Goal: Task Accomplishment & Management: Use online tool/utility

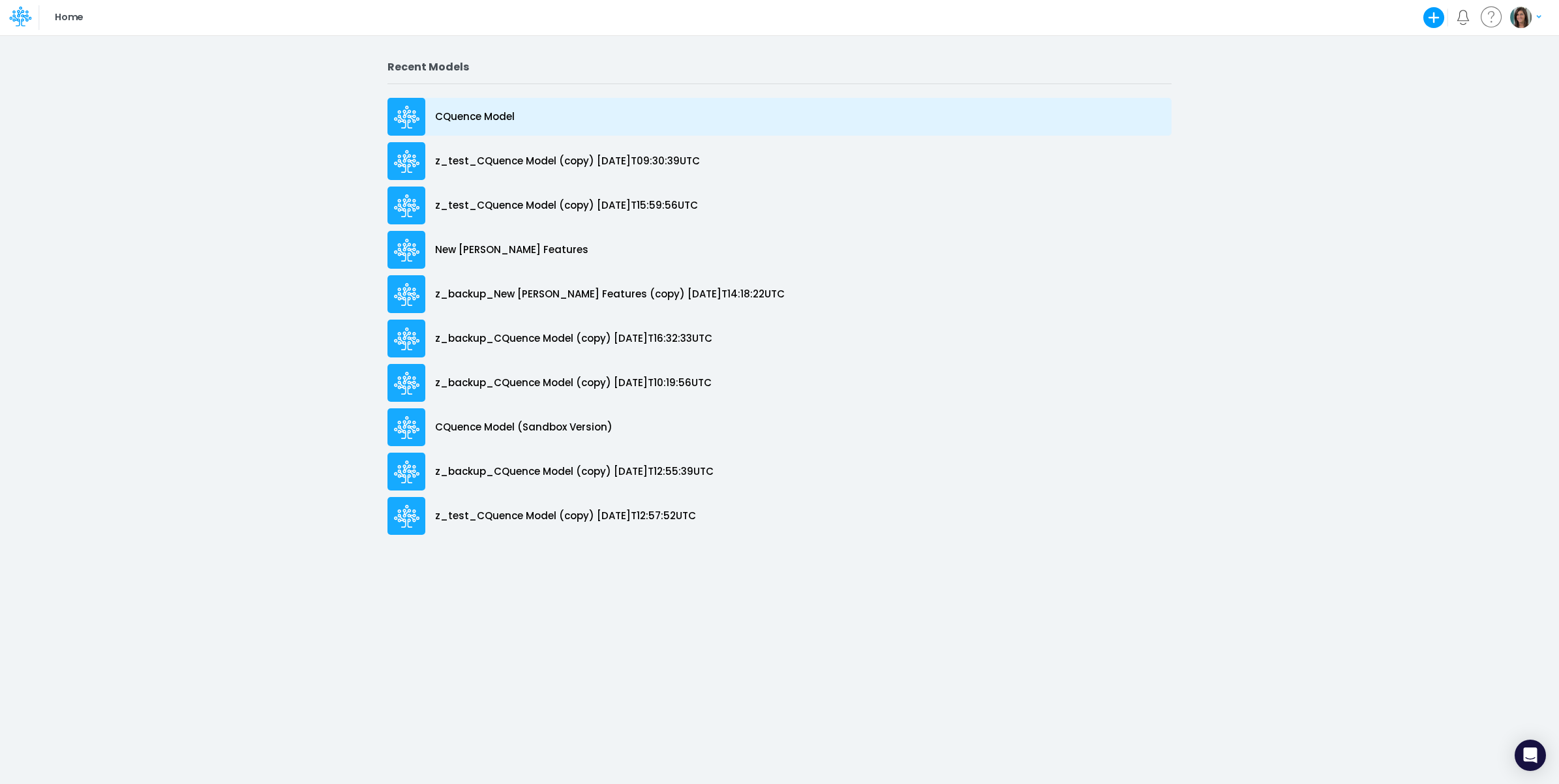
click at [488, 113] on p "CQuence Model" at bounding box center [474, 116] width 79 height 15
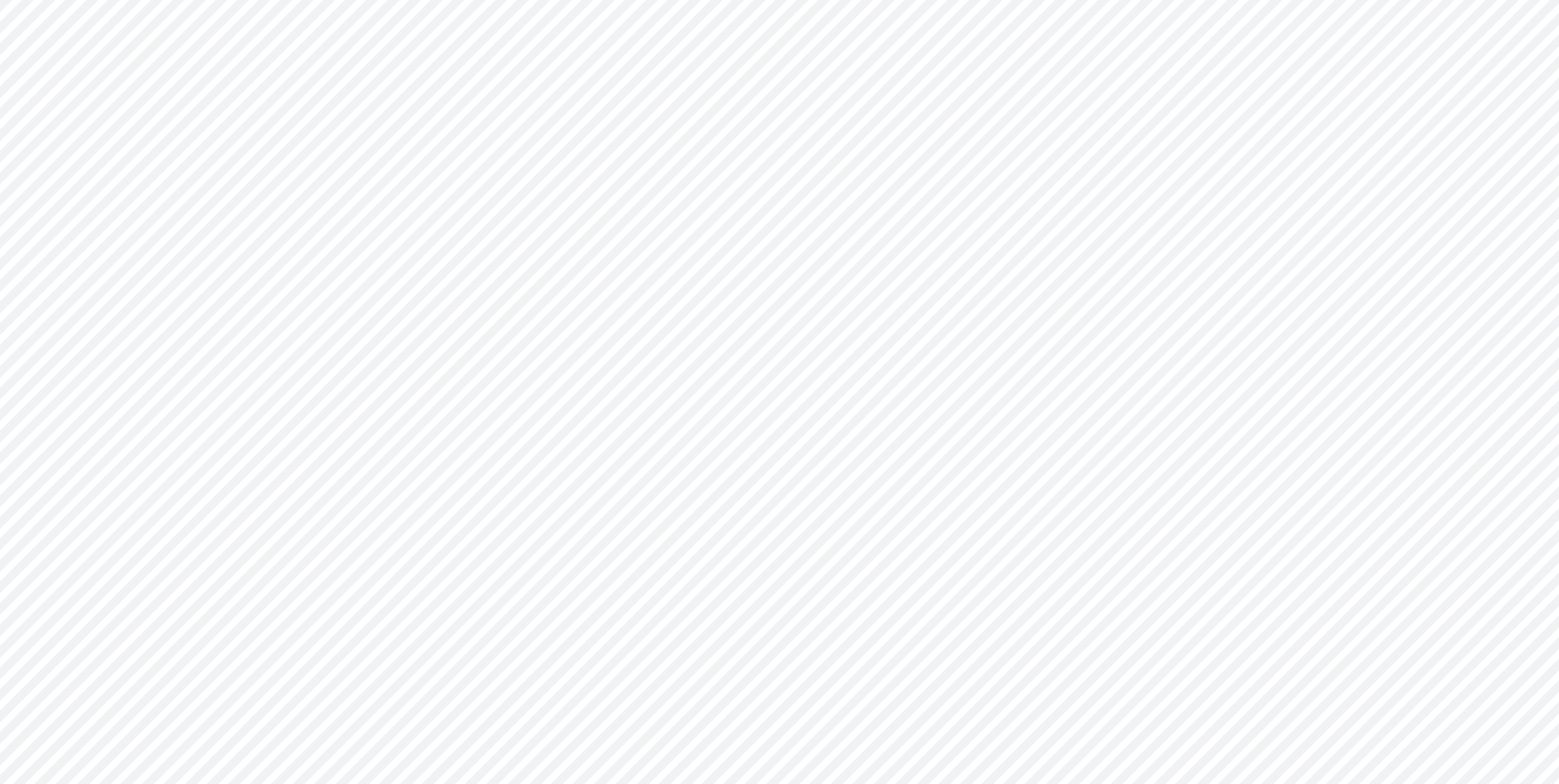
type input "Consolidated All by Month"
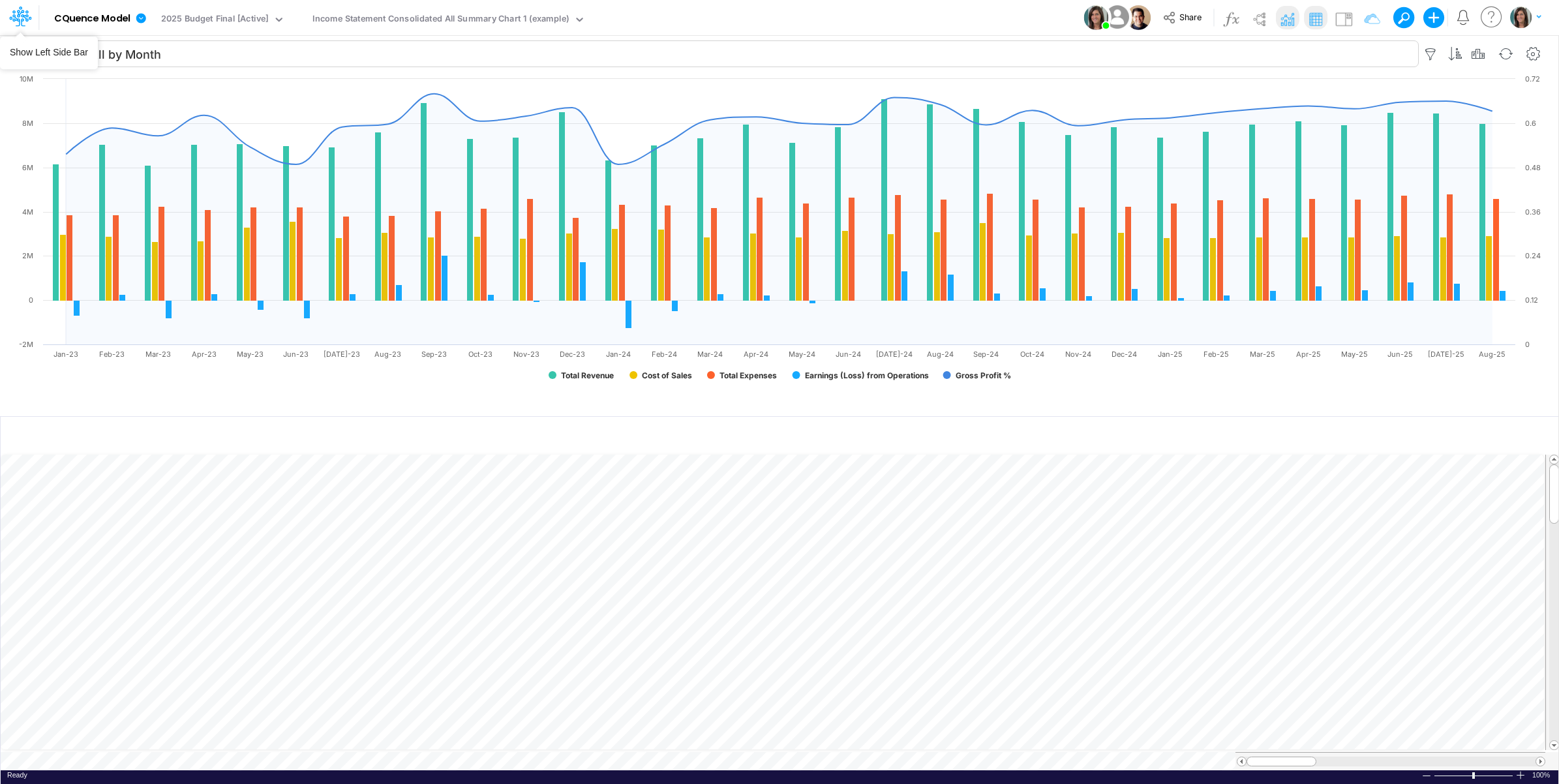
drag, startPoint x: 24, startPoint y: 15, endPoint x: 38, endPoint y: 66, distance: 52.9
click at [24, 19] on icon at bounding box center [20, 16] width 22 height 22
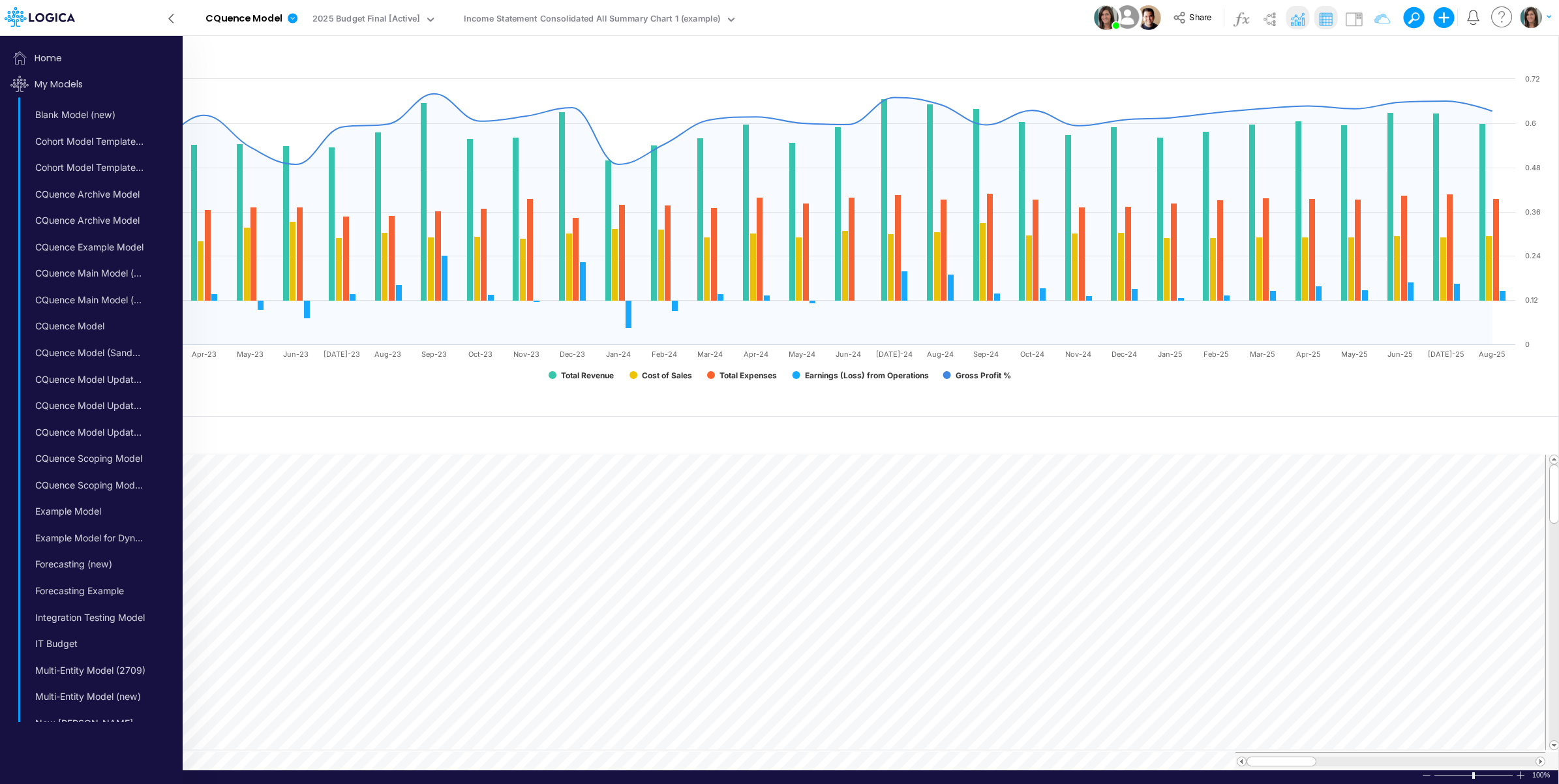
click at [167, 17] on icon at bounding box center [170, 19] width 15 height 23
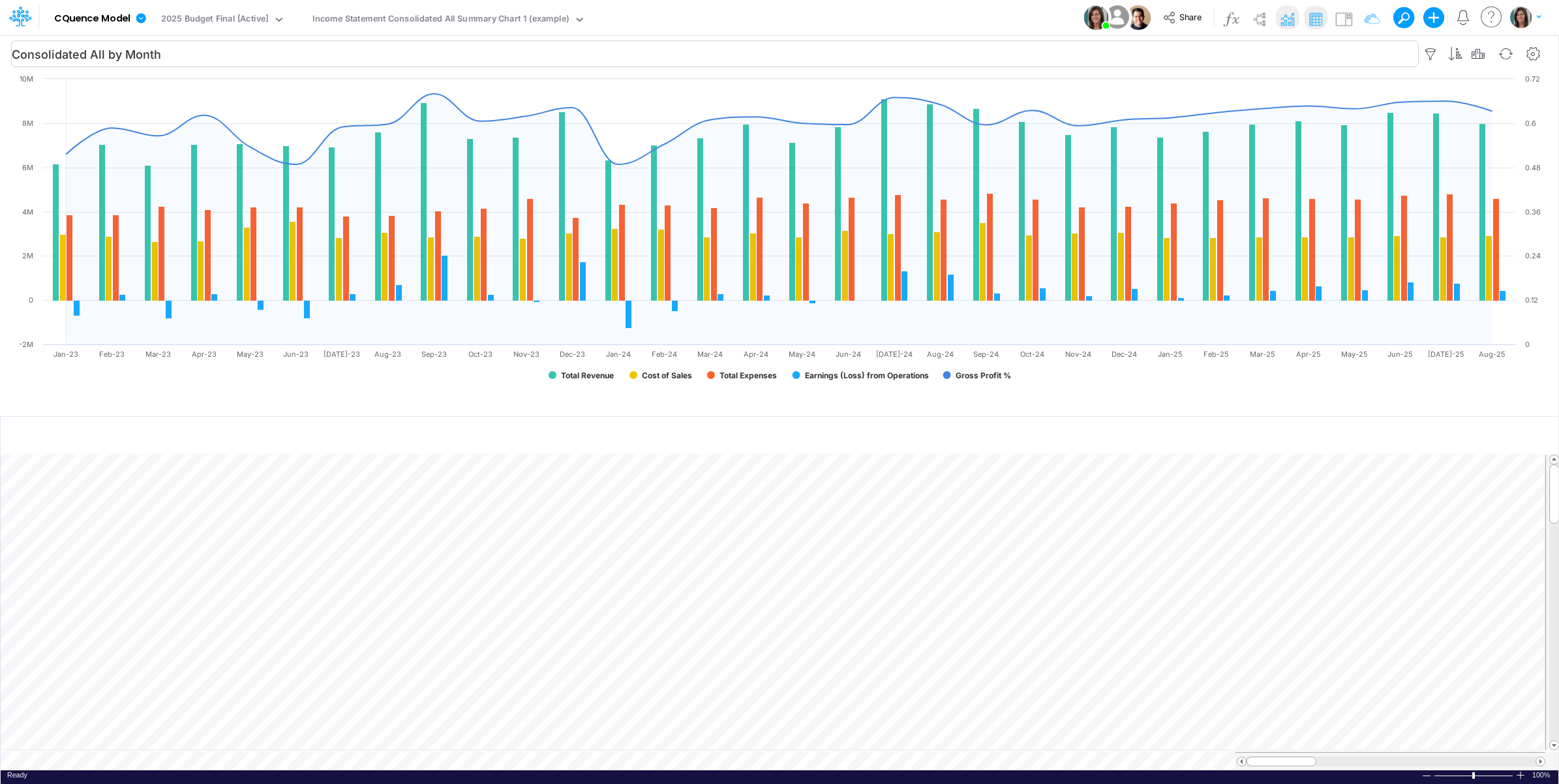
drag, startPoint x: 15, startPoint y: 17, endPoint x: 44, endPoint y: 54, distance: 47.0
click at [15, 18] on icon at bounding box center [16, 21] width 8 height 12
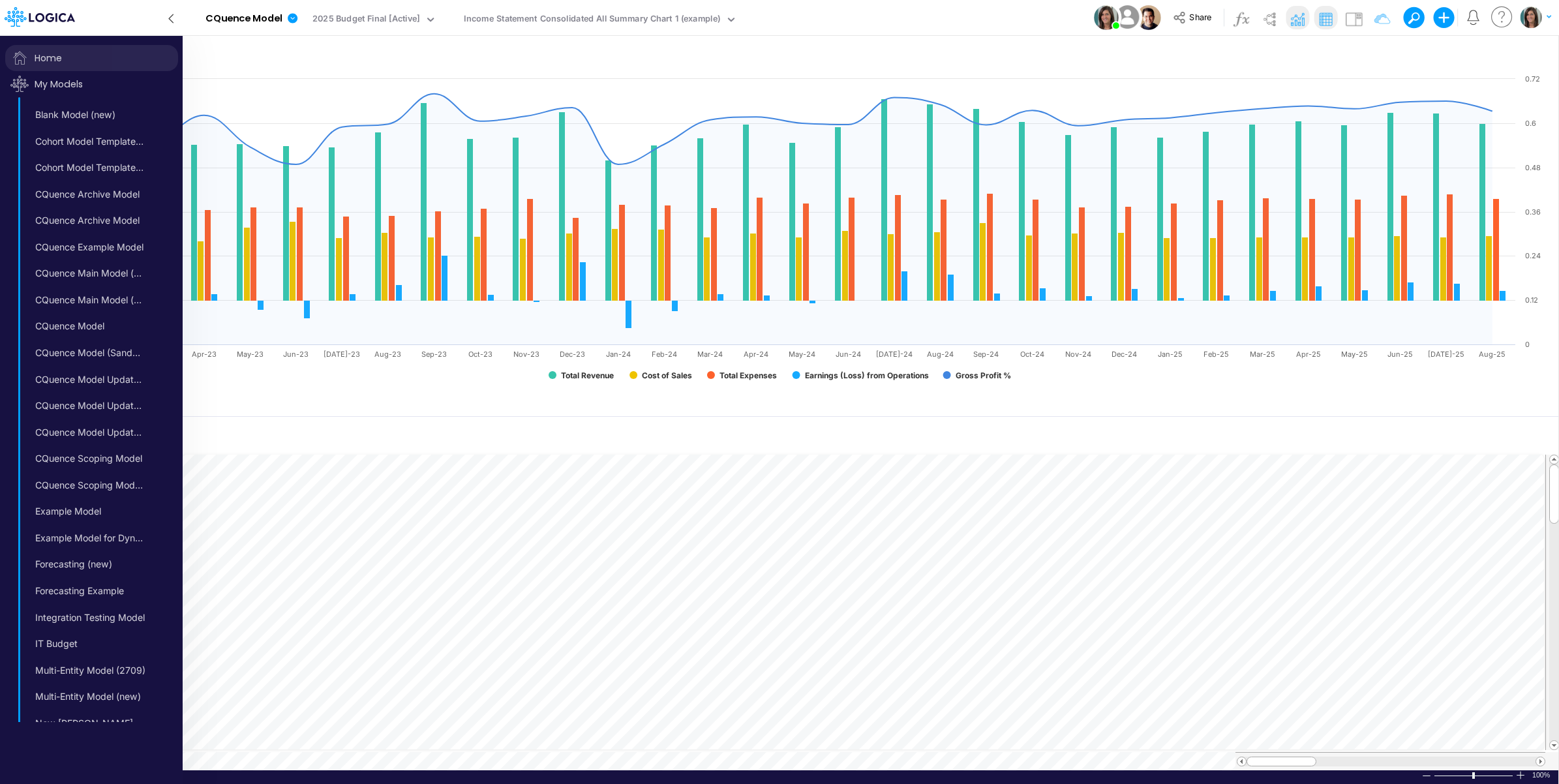
click at [44, 56] on span "Home" at bounding box center [92, 58] width 173 height 26
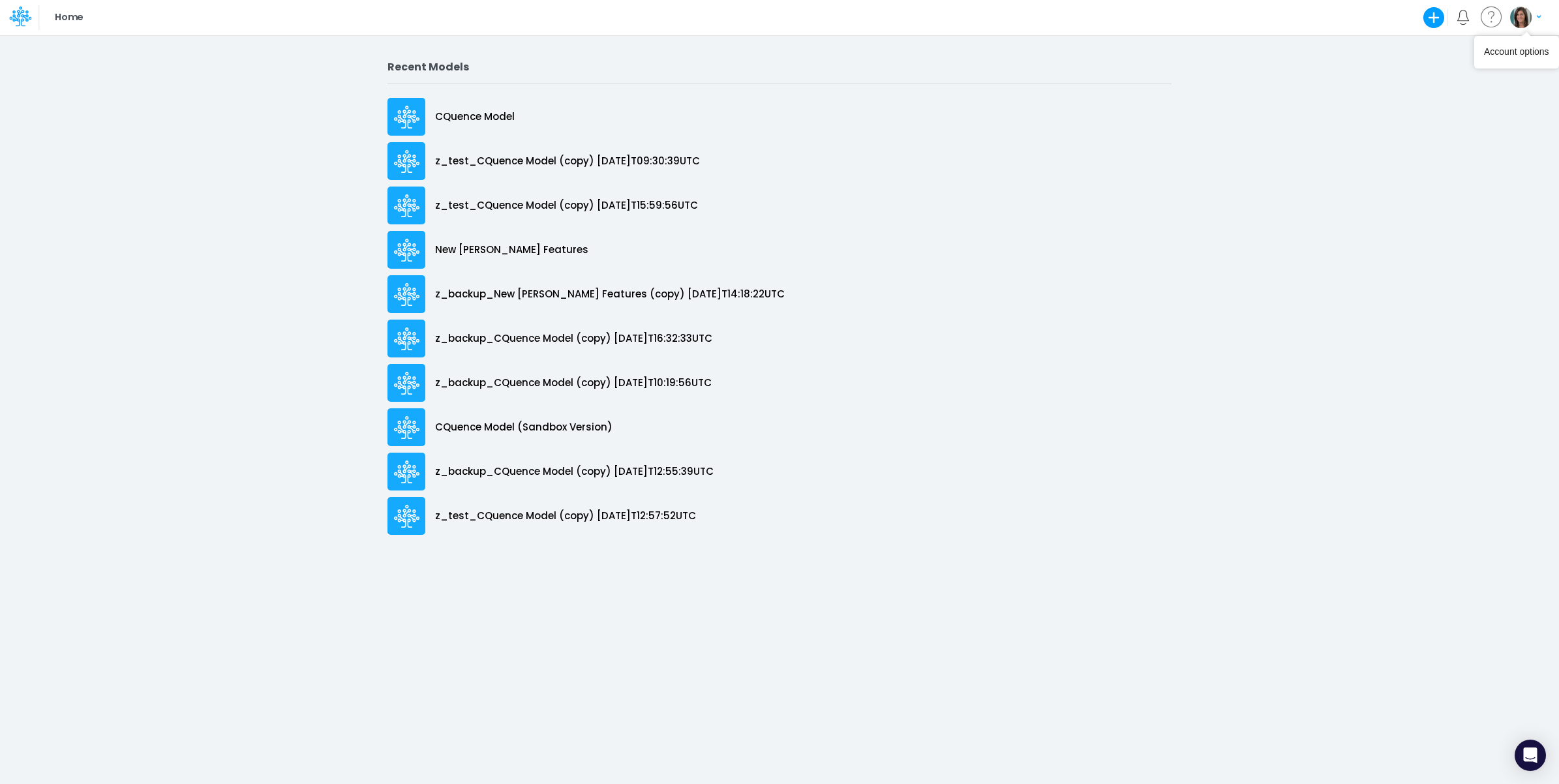
click at [1514, 23] on img "button" at bounding box center [1520, 17] width 22 height 22
click at [1487, 69] on button "Log out" at bounding box center [1472, 76] width 140 height 20
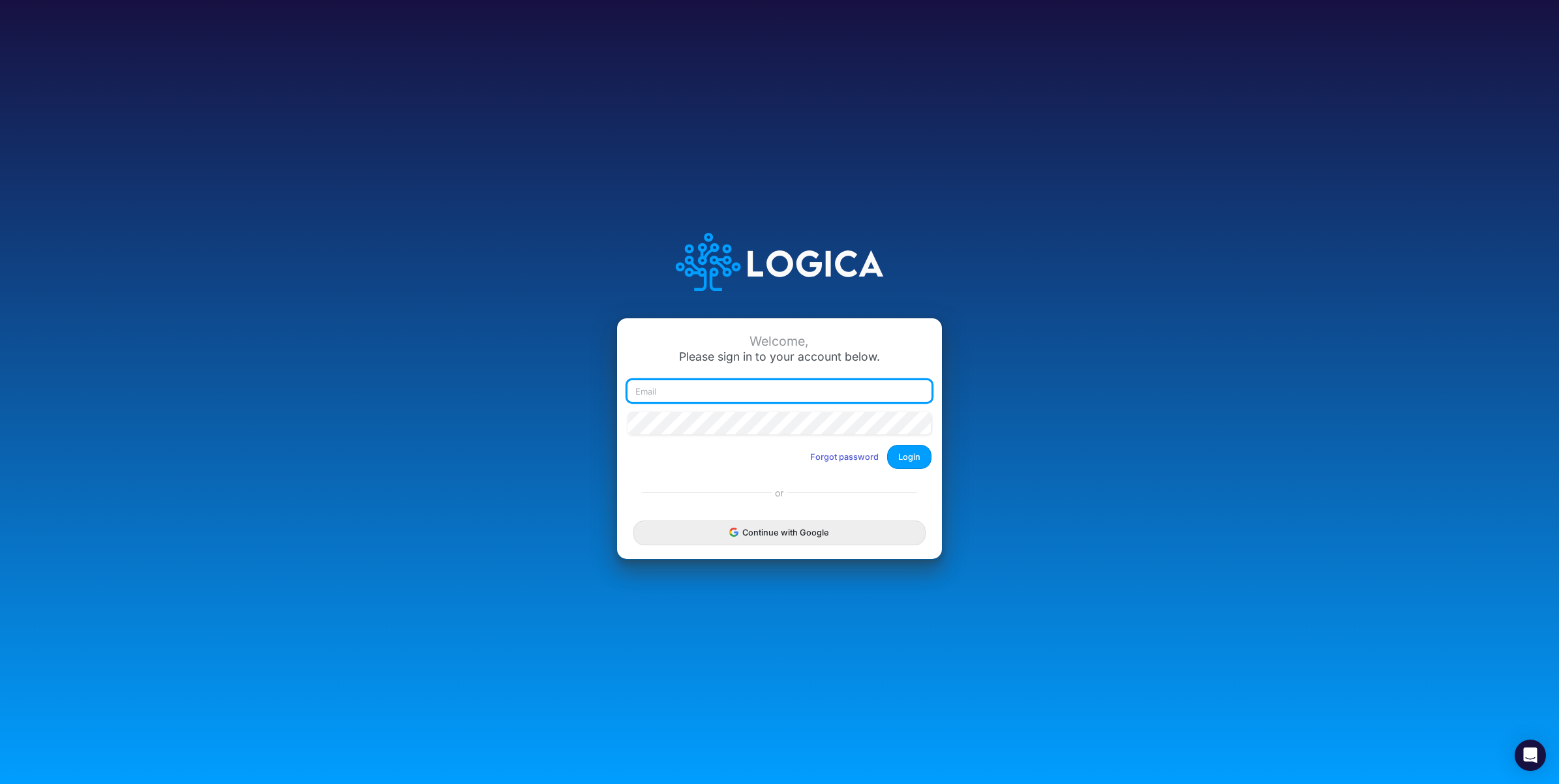
type input "carissa.castro+sharegood@logica.cloud"
click at [916, 458] on button "Login" at bounding box center [909, 456] width 45 height 24
